Goal: Use online tool/utility: Utilize a website feature to perform a specific function

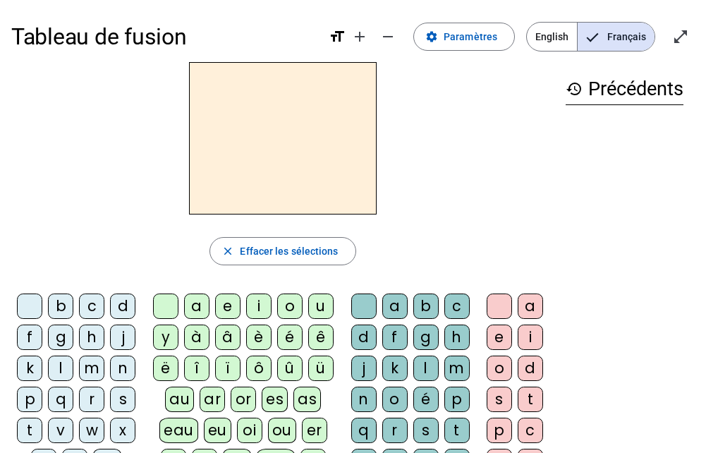
click at [25, 333] on div "f" at bounding box center [29, 336] width 25 height 25
click at [254, 303] on div "i" at bounding box center [258, 305] width 25 height 25
click at [419, 362] on div "l" at bounding box center [425, 367] width 25 height 25
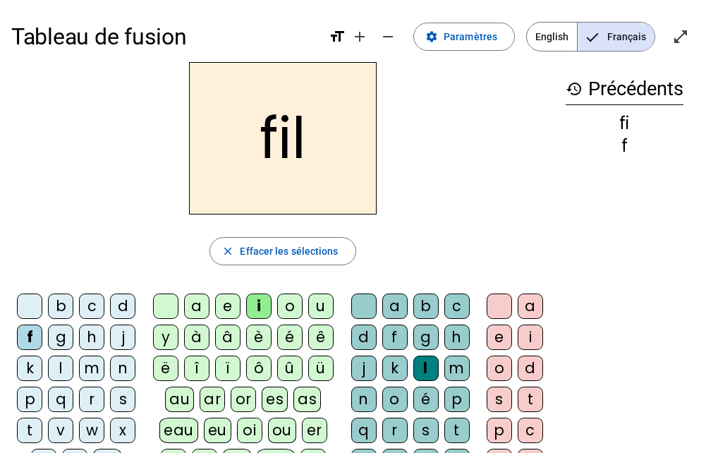
click at [113, 394] on div "s" at bounding box center [122, 398] width 25 height 25
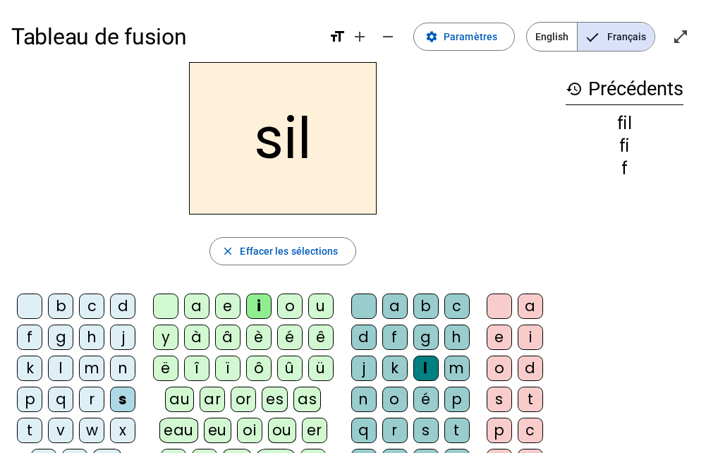
click at [84, 364] on div "m" at bounding box center [91, 367] width 25 height 25
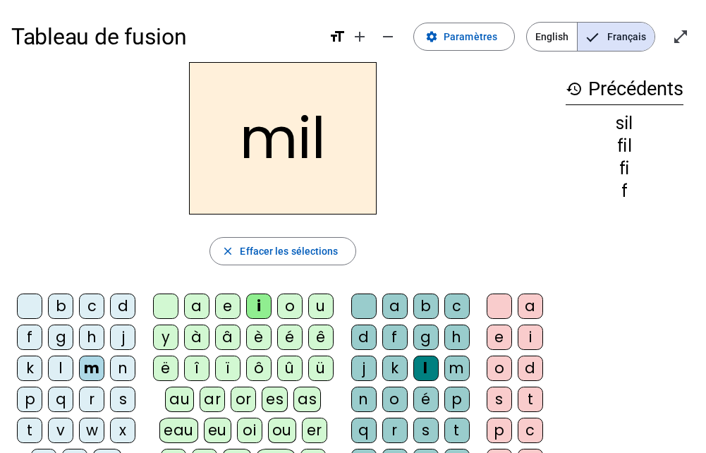
click at [360, 300] on div at bounding box center [363, 305] width 25 height 25
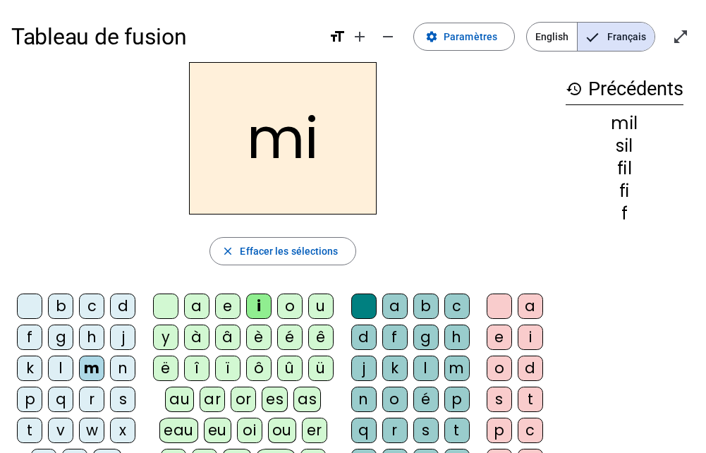
click at [87, 304] on div "c" at bounding box center [91, 305] width 25 height 25
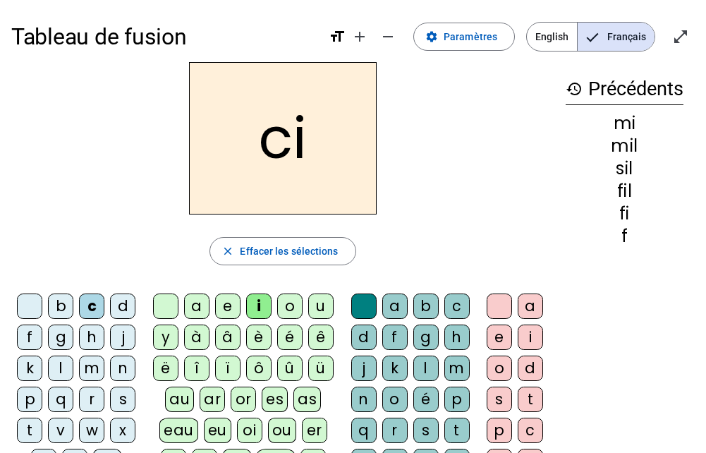
click at [117, 369] on div "n" at bounding box center [122, 367] width 25 height 25
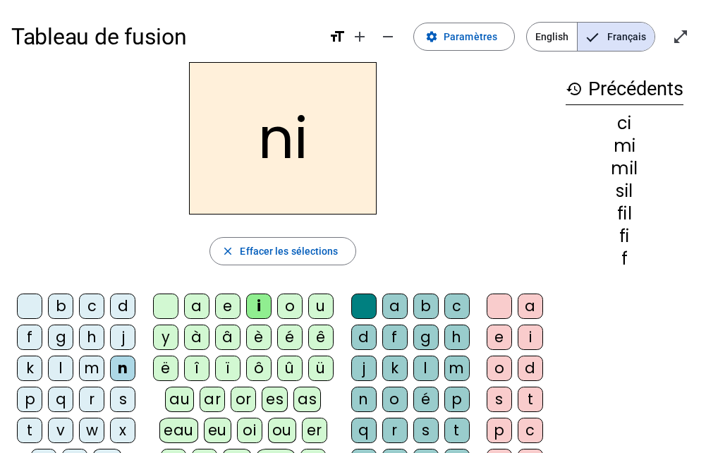
click at [223, 305] on div "e" at bounding box center [227, 305] width 25 height 25
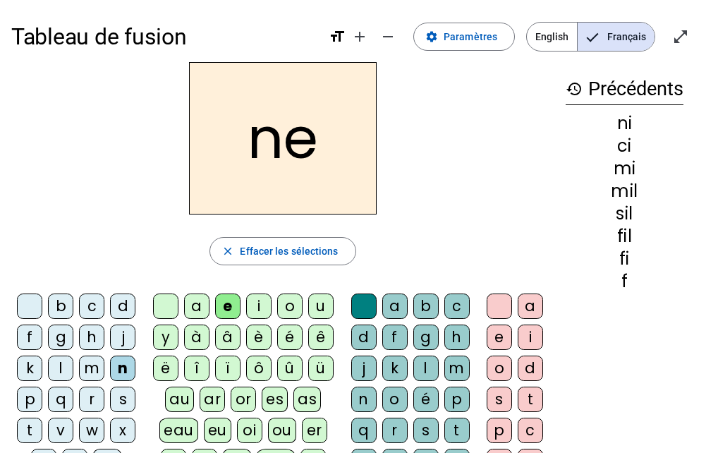
click at [25, 431] on div "t" at bounding box center [29, 429] width 25 height 25
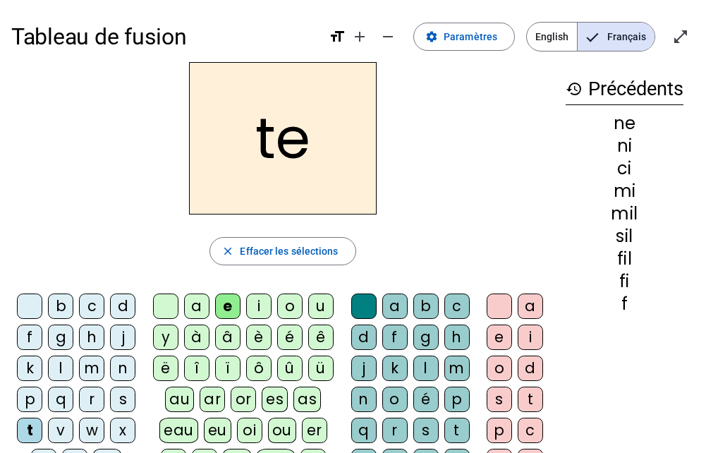
click at [90, 303] on div "c" at bounding box center [91, 305] width 25 height 25
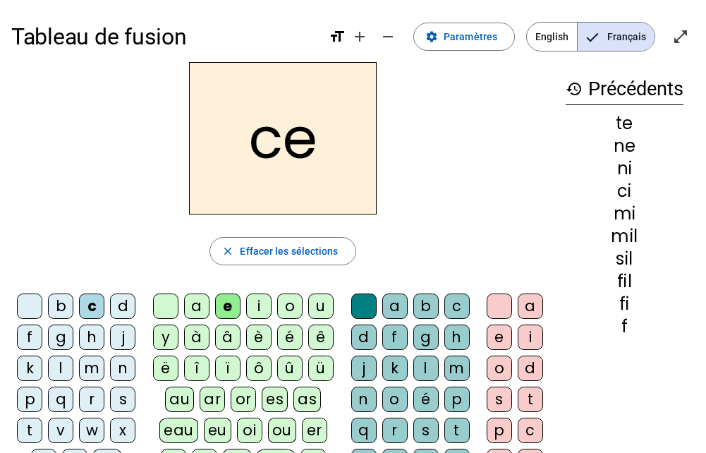
click at [60, 356] on div "l" at bounding box center [60, 367] width 25 height 25
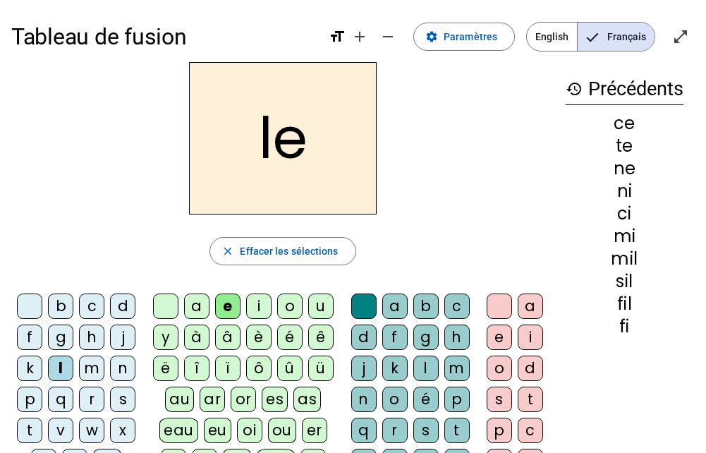
click at [316, 302] on div "u" at bounding box center [320, 305] width 25 height 25
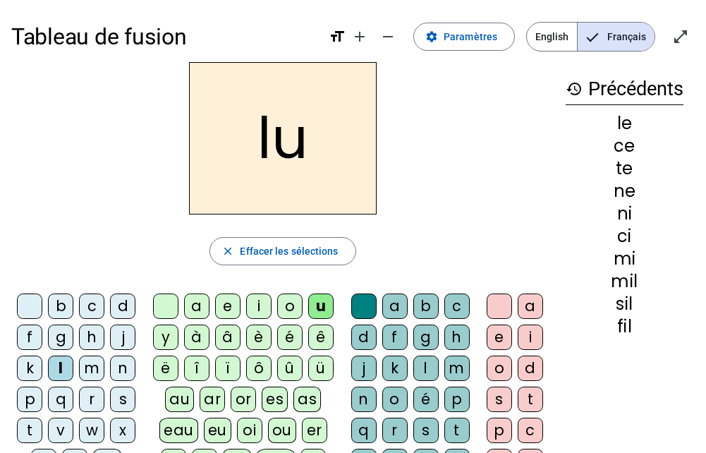
click at [119, 395] on div "s" at bounding box center [122, 398] width 25 height 25
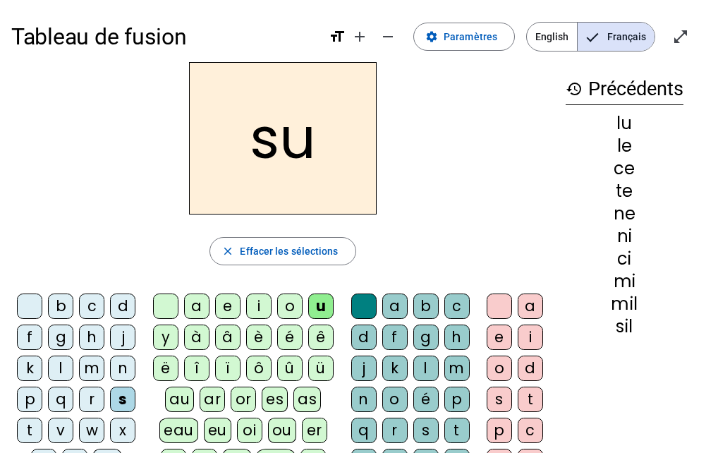
click at [122, 302] on div "d" at bounding box center [122, 305] width 25 height 25
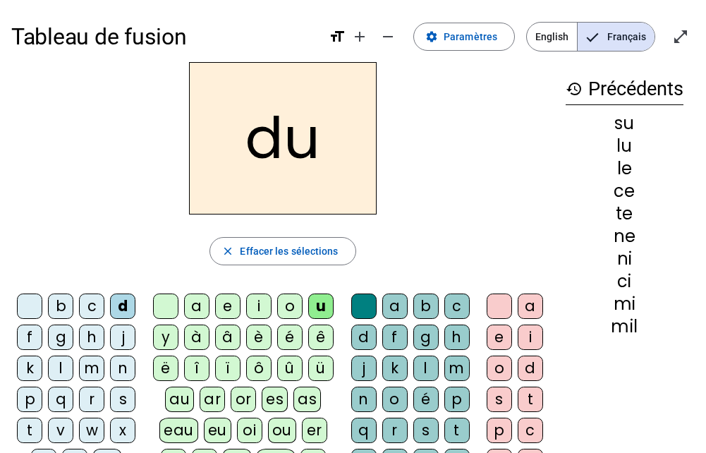
click at [21, 430] on div "t" at bounding box center [29, 429] width 25 height 25
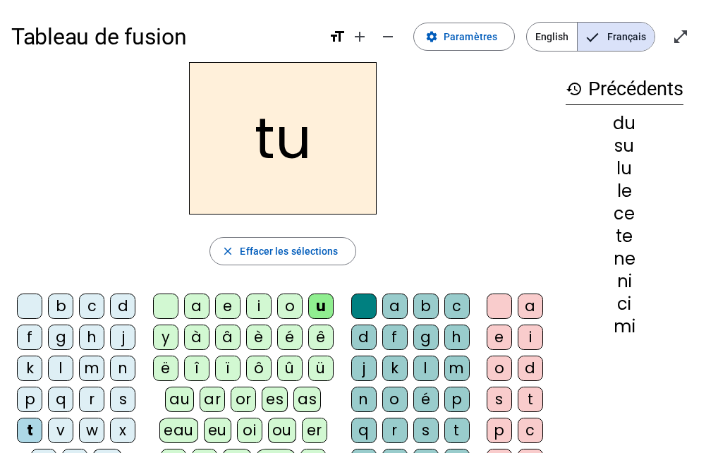
click at [190, 304] on div "a" at bounding box center [196, 305] width 25 height 25
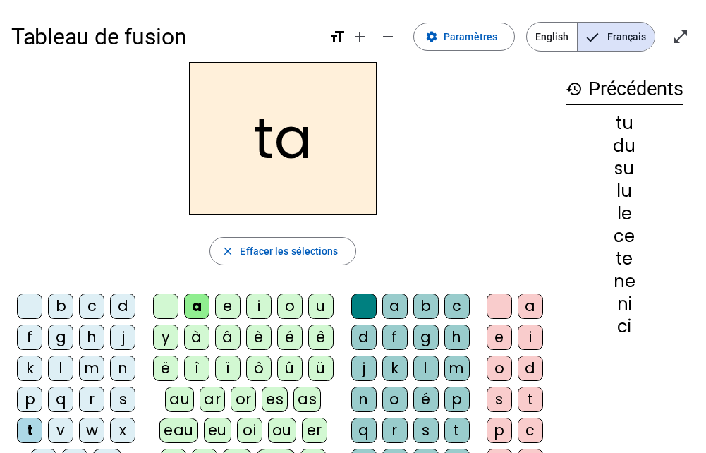
click at [89, 363] on div "m" at bounding box center [91, 367] width 25 height 25
